Goal: Task Accomplishment & Management: Manage account settings

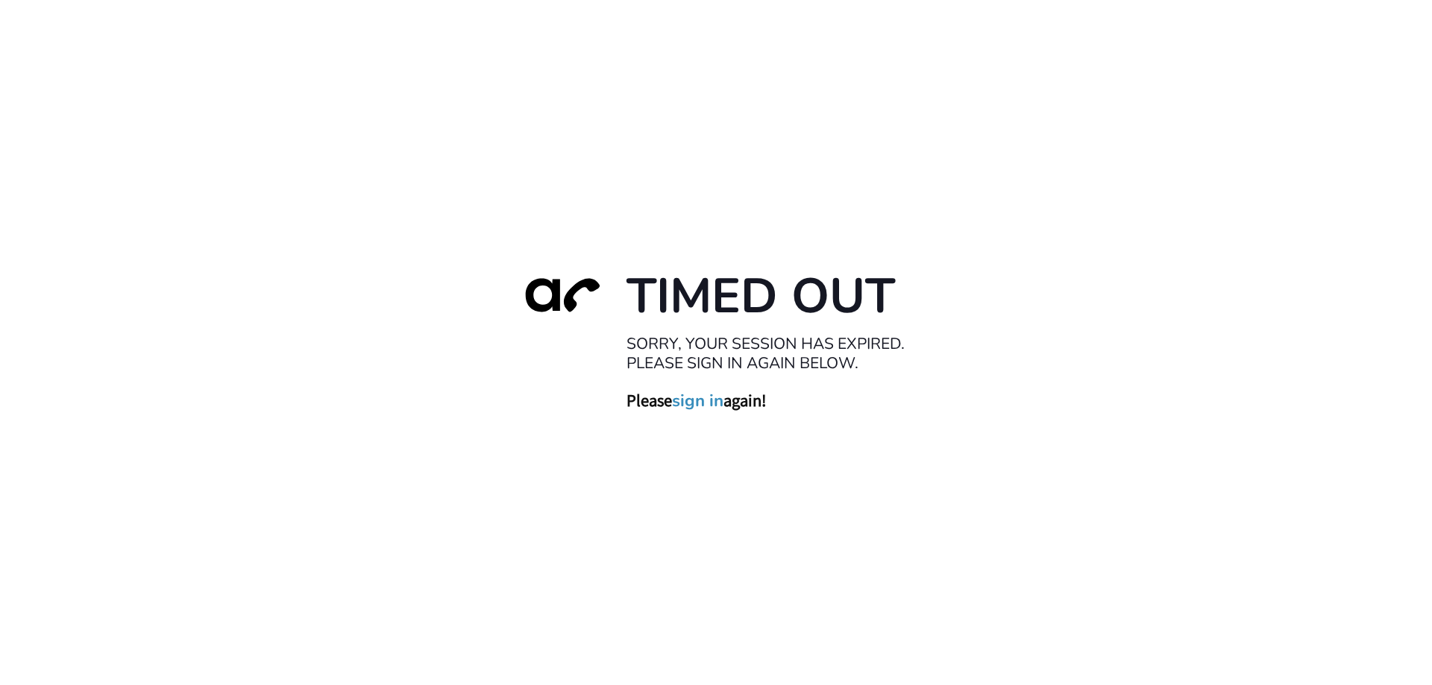
click at [705, 403] on link "sign in" at bounding box center [697, 400] width 51 height 21
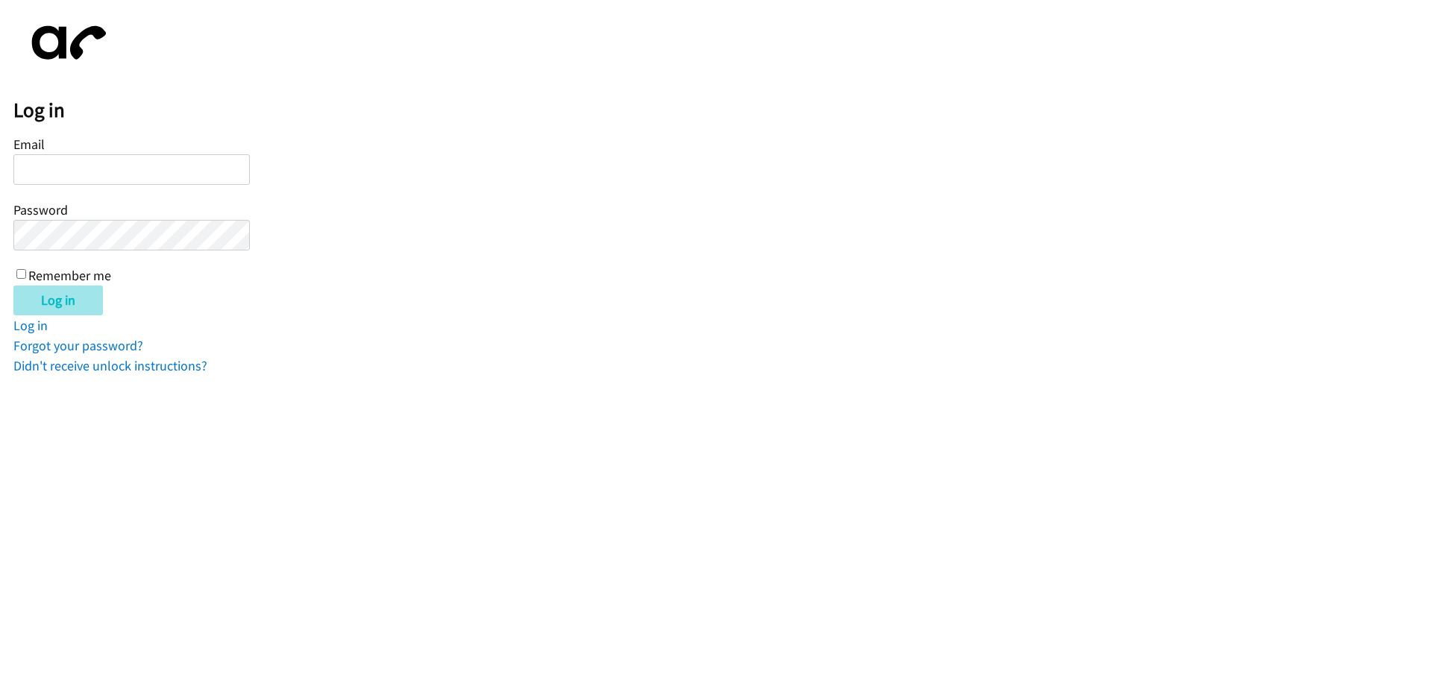
type input "wmatias@lendingpoint.com"
click at [69, 301] on input "Log in" at bounding box center [57, 301] width 89 height 30
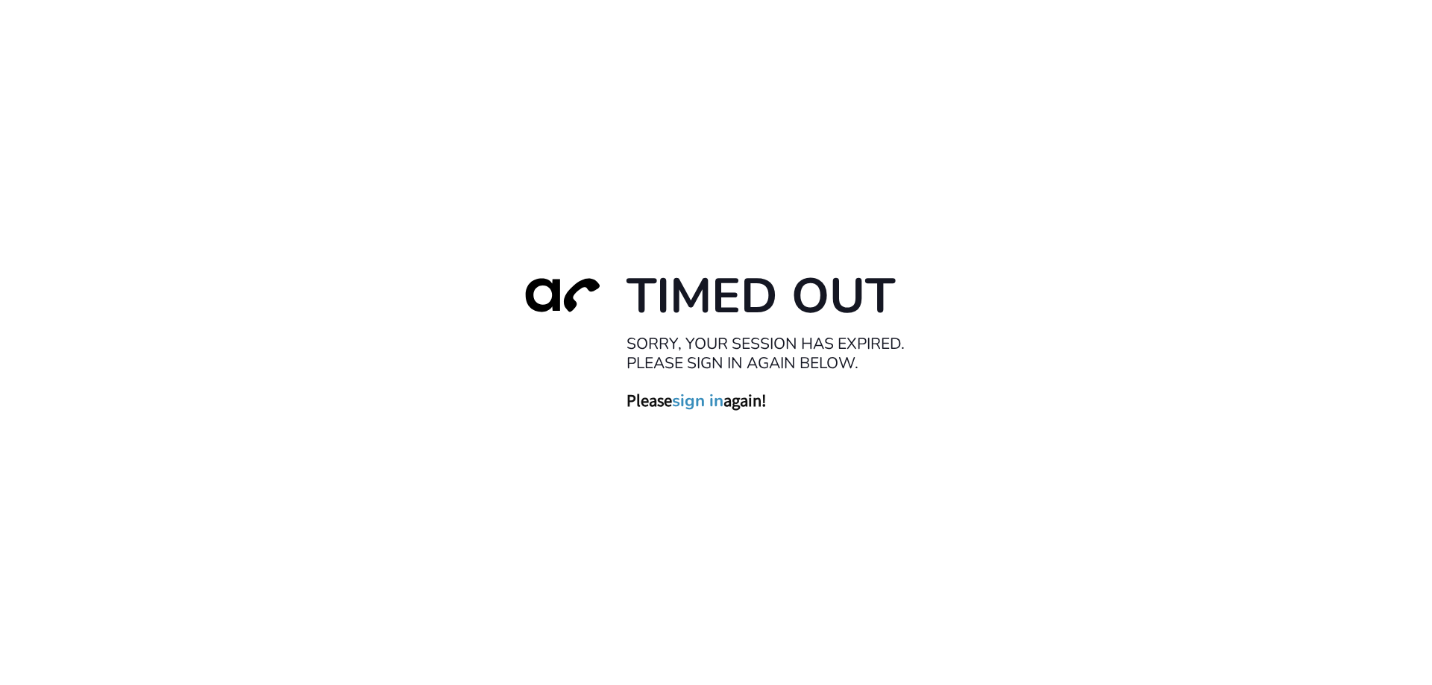
click at [697, 403] on link "sign in" at bounding box center [697, 400] width 51 height 21
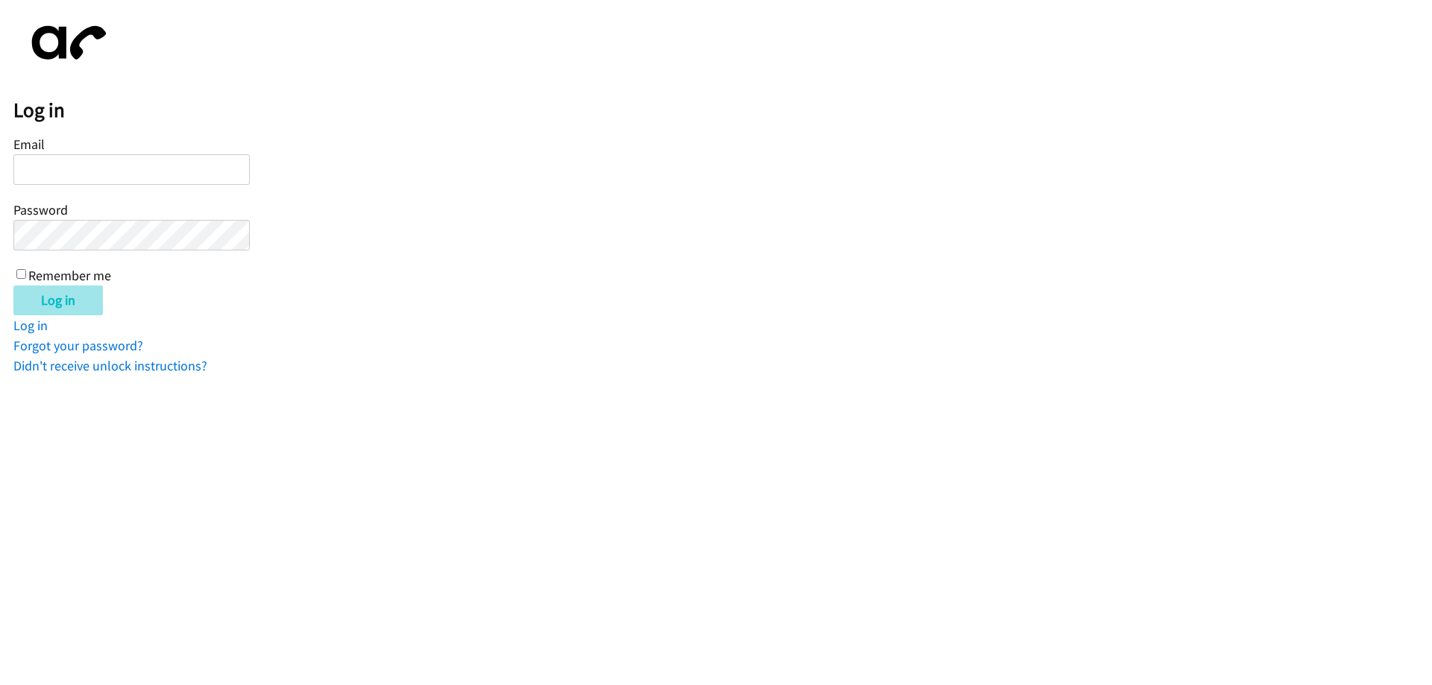
type input "[EMAIL_ADDRESS][DOMAIN_NAME]"
click at [60, 296] on input "Log in" at bounding box center [57, 301] width 89 height 30
